Goal: Task Accomplishment & Management: Manage account settings

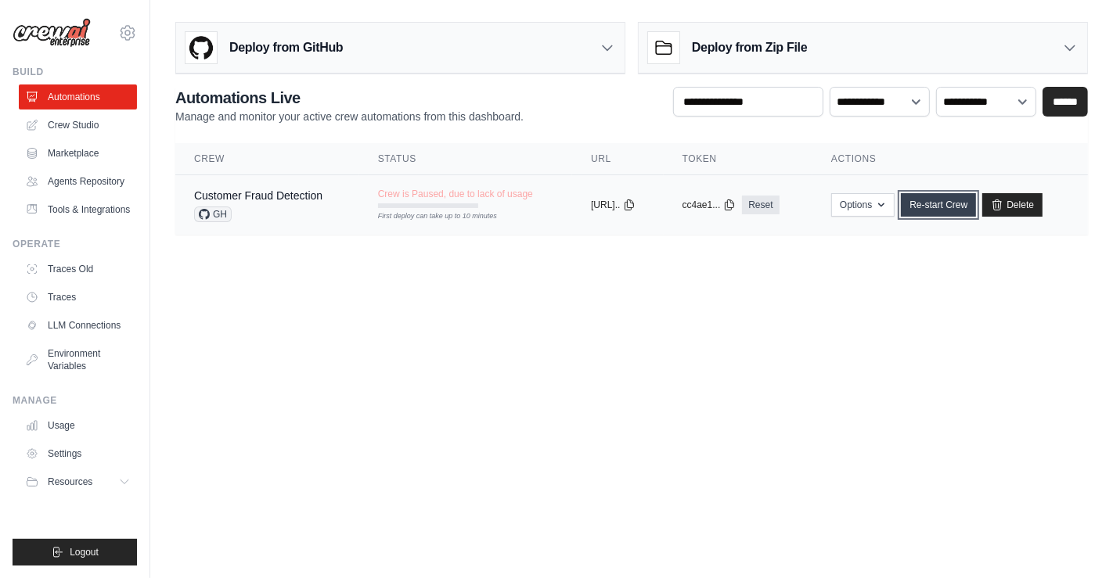
click at [952, 204] on link "Re-start Crew" at bounding box center [938, 204] width 75 height 23
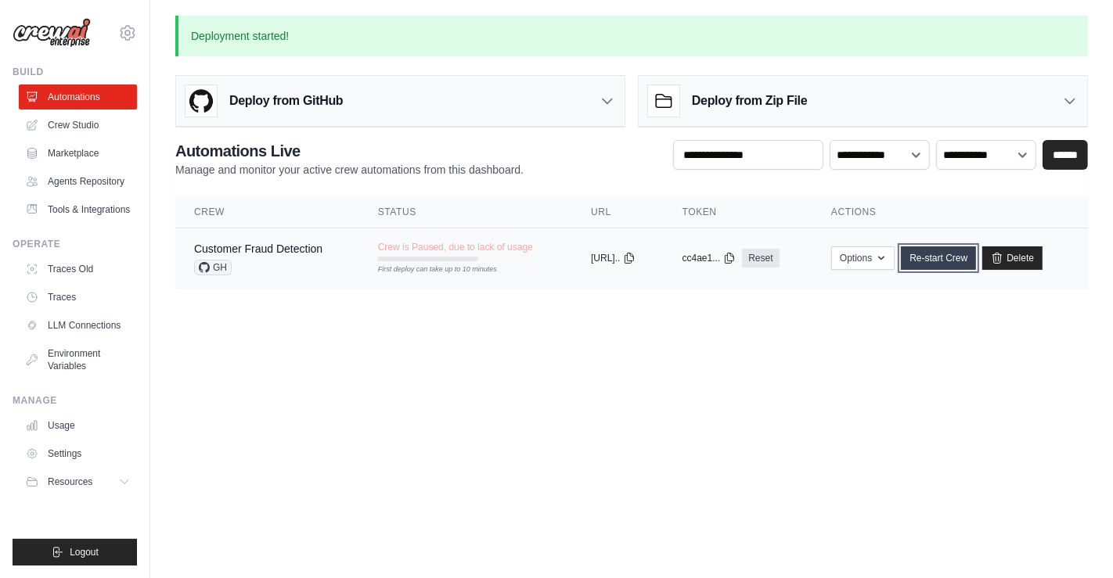
click at [933, 254] on link "Re-start Crew" at bounding box center [938, 257] width 75 height 23
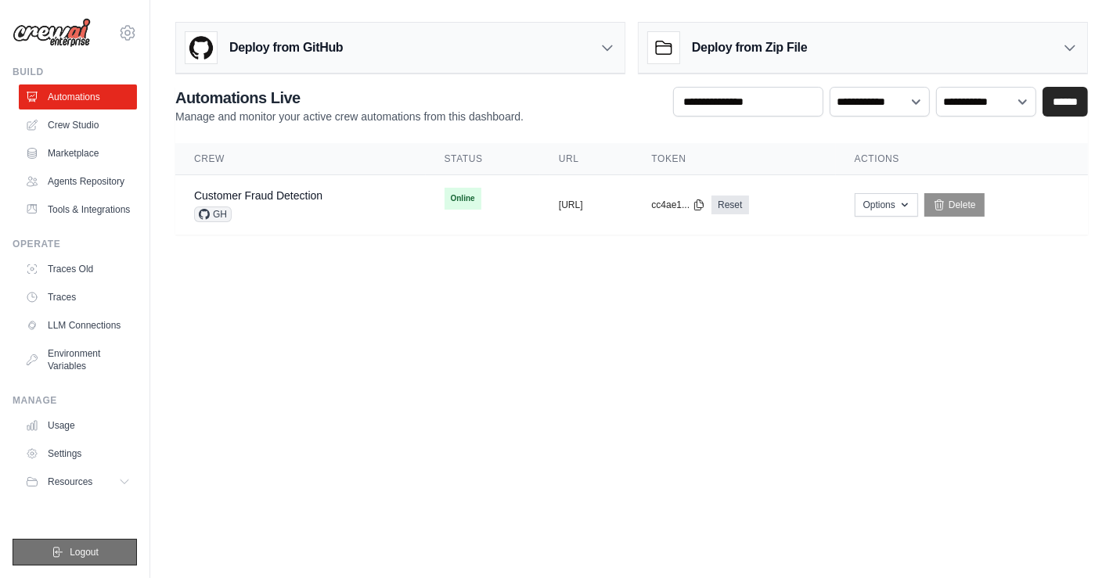
click at [100, 545] on button "Logout" at bounding box center [75, 552] width 124 height 27
